Goal: Navigation & Orientation: Find specific page/section

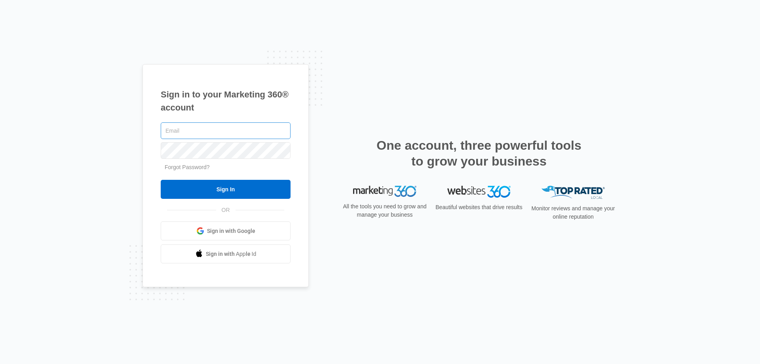
click at [181, 129] on input "text" at bounding box center [226, 130] width 130 height 17
type input "[PERSON_NAME][EMAIL_ADDRESS][PERSON_NAME][DOMAIN_NAME]"
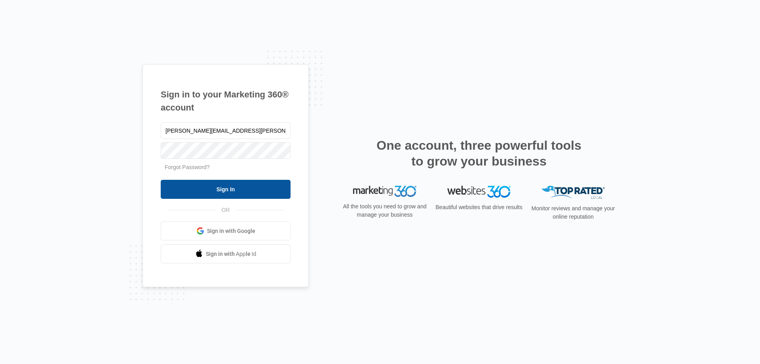
click at [217, 191] on input "Sign In" at bounding box center [226, 189] width 130 height 19
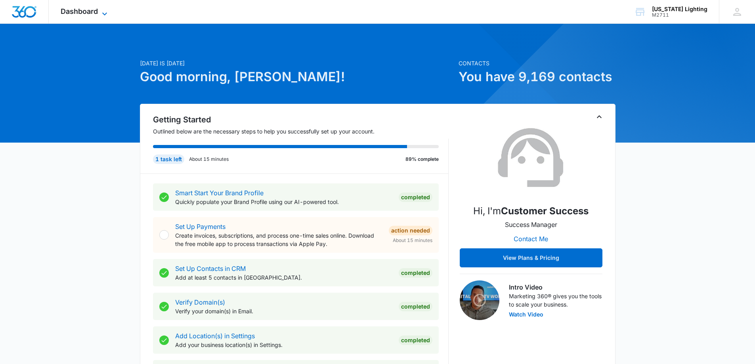
click at [105, 13] on icon at bounding box center [105, 14] width 10 height 10
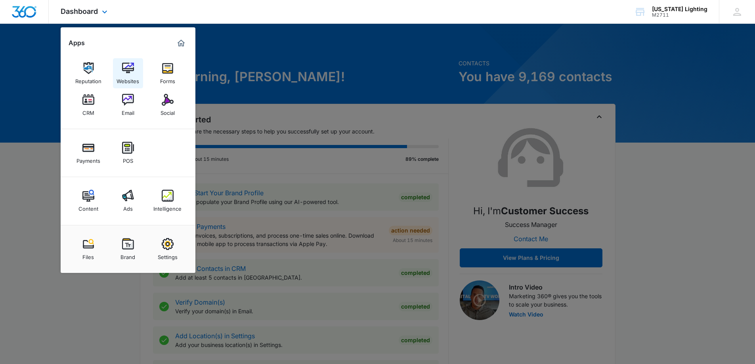
click at [121, 73] on link "Websites" at bounding box center [128, 73] width 30 height 30
